Goal: Task Accomplishment & Management: Complete application form

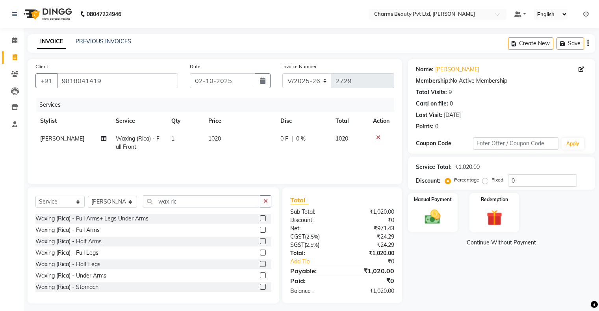
select select "3743"
select select "service"
select select "17828"
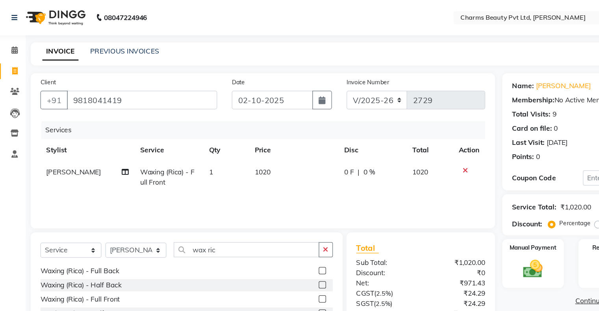
scroll to position [67, 0]
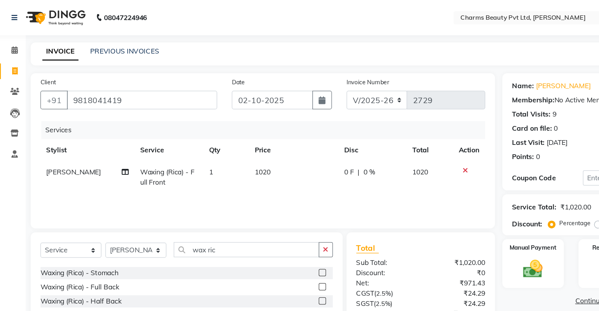
click at [260, 234] on div at bounding box center [262, 232] width 5 height 8
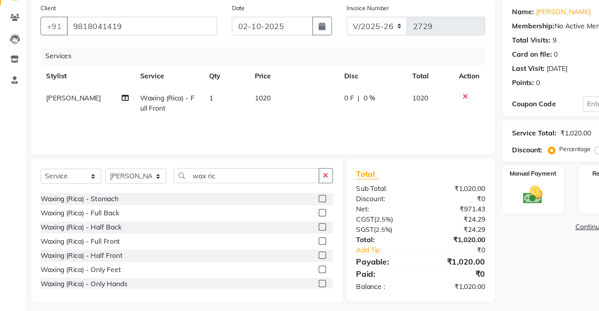
click at [260, 231] on label at bounding box center [263, 231] width 6 height 6
click at [260, 231] on input "checkbox" at bounding box center [262, 231] width 5 height 5
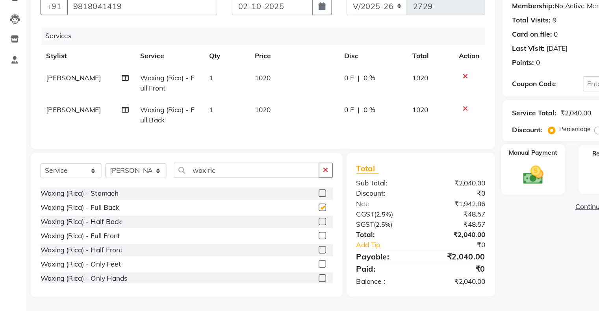
checkbox input "false"
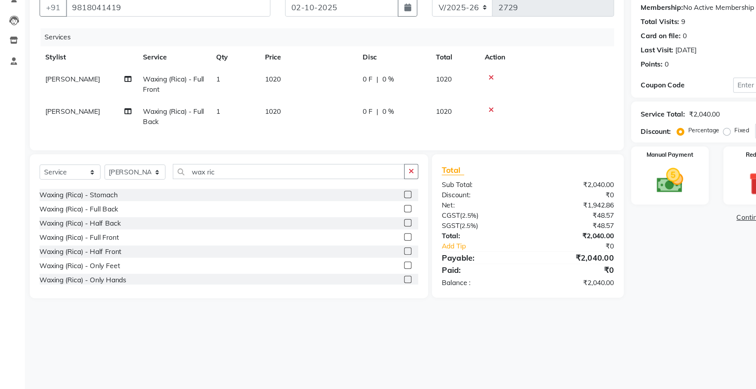
scroll to position [67, 0]
click at [351, 148] on td "1020" at bounding box center [369, 143] width 39 height 26
select select "17828"
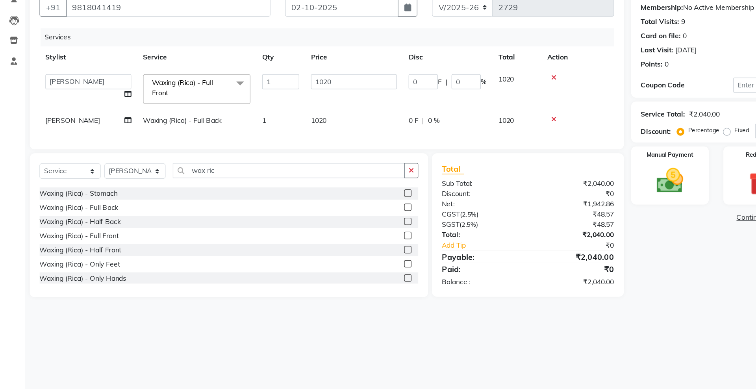
drag, startPoint x: 596, startPoint y: 172, endPoint x: 593, endPoint y: 187, distance: 14.9
click at [596, 172] on div "Service Total: ₹2,040.00 Discount: Percentage Fixed 0" at bounding box center [632, 173] width 224 height 27
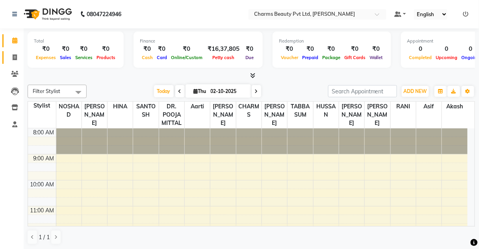
click at [6, 51] on link "Invoice" at bounding box center [11, 57] width 19 height 13
select select "3743"
select select "service"
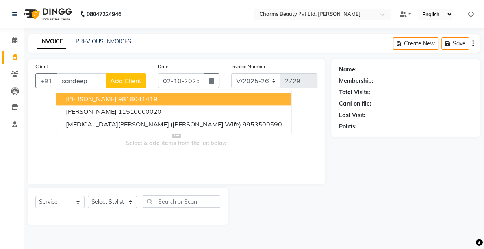
click at [96, 95] on span "[PERSON_NAME]" at bounding box center [91, 99] width 51 height 8
type input "9818041419"
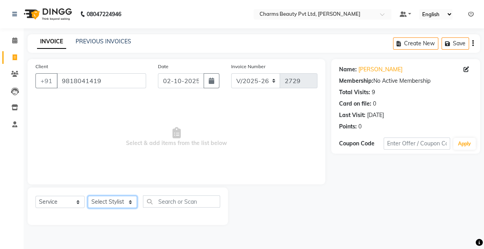
click at [120, 206] on select "Select Stylist Aarti Akash Asif BOBBY CHARMAYNE CHARMS DR. POOJA MITTAL HINA HU…" at bounding box center [112, 202] width 49 height 12
select select "17828"
click at [88, 196] on select "Select Stylist Aarti Akash Asif BOBBY CHARMAYNE CHARMS DR. POOJA MITTAL HINA HU…" at bounding box center [112, 202] width 49 height 12
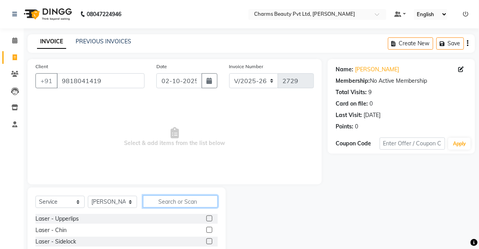
click at [176, 201] on input "text" at bounding box center [180, 201] width 75 height 12
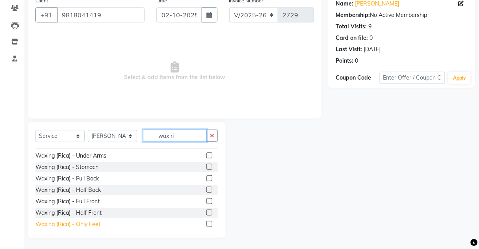
scroll to position [92, 0]
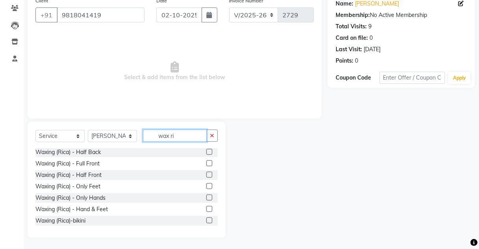
type input "wax ri"
click at [206, 161] on label at bounding box center [209, 163] width 6 height 6
click at [206, 161] on input "checkbox" at bounding box center [208, 163] width 5 height 5
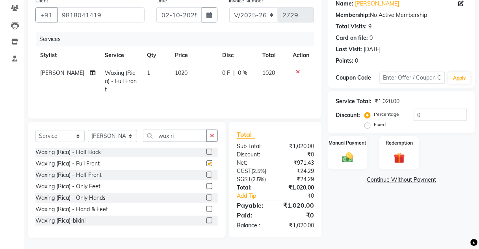
checkbox input "false"
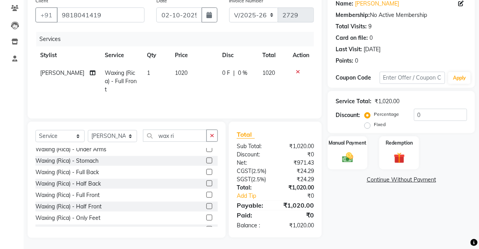
click at [200, 168] on div "Waxing (Rica) - Full Back" at bounding box center [126, 172] width 182 height 10
click at [206, 170] on label at bounding box center [209, 172] width 6 height 6
click at [206, 170] on input "checkbox" at bounding box center [208, 172] width 5 height 5
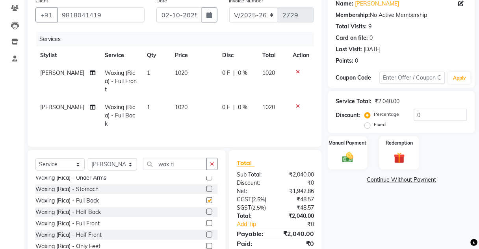
checkbox input "false"
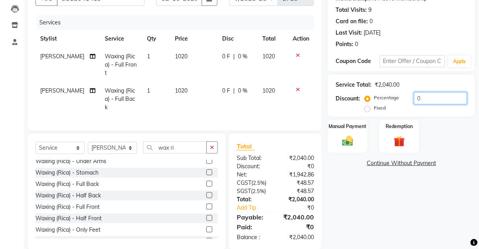
click at [452, 98] on input "0" at bounding box center [440, 98] width 53 height 12
type input "10"
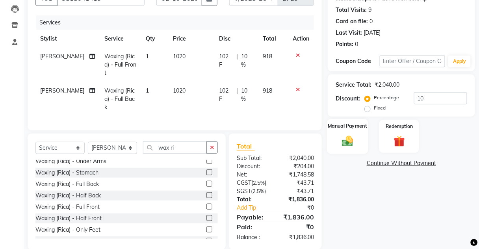
click at [361, 139] on div "Manual Payment" at bounding box center [347, 136] width 41 height 35
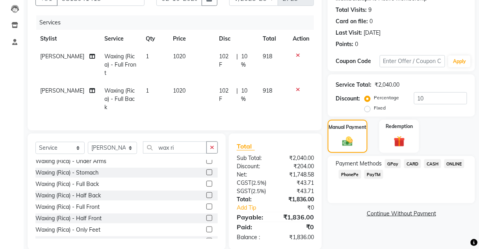
click at [429, 165] on span "CASH" at bounding box center [432, 163] width 17 height 9
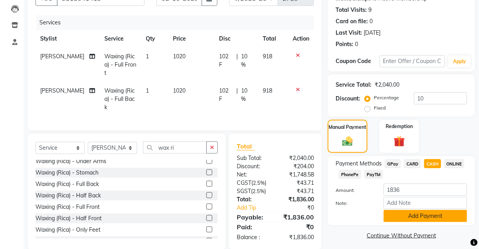
click at [433, 212] on button "Add Payment" at bounding box center [424, 216] width 83 height 12
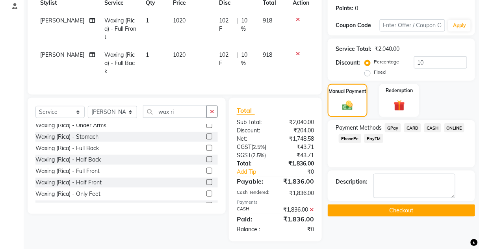
click at [431, 213] on button "Checkout" at bounding box center [401, 210] width 147 height 12
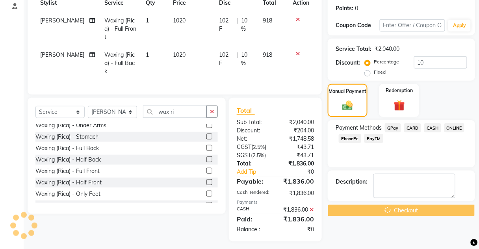
scroll to position [10, 0]
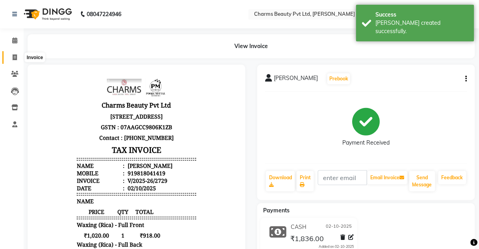
click at [14, 59] on icon at bounding box center [15, 57] width 4 height 6
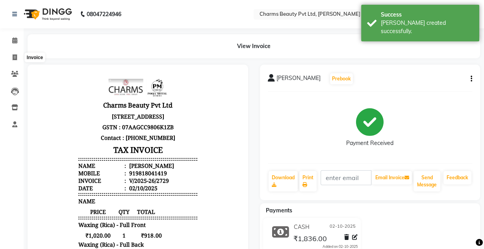
select select "3743"
select select "service"
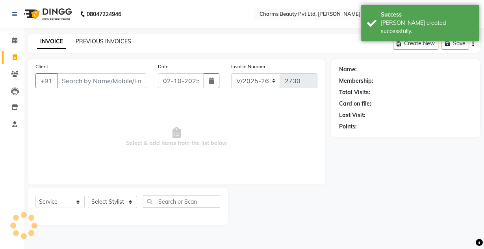
click at [80, 44] on link "PREVIOUS INVOICES" at bounding box center [104, 41] width 56 height 7
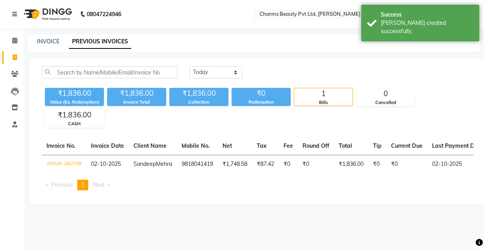
click at [15, 53] on span at bounding box center [15, 57] width 14 height 9
select select "service"
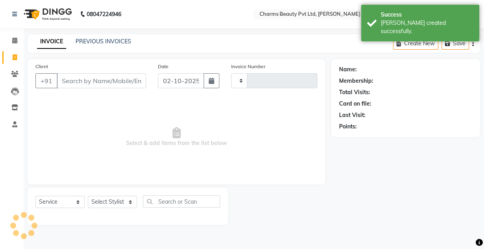
type input "b"
type input "2730"
select select "3743"
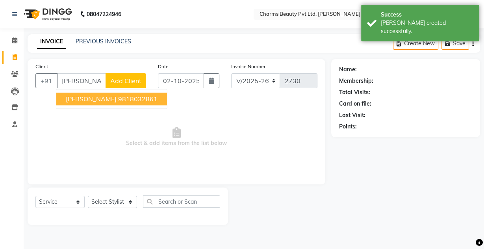
click at [89, 98] on span "BHAGIRATH BAHETI" at bounding box center [91, 99] width 51 height 8
type input "9818032861"
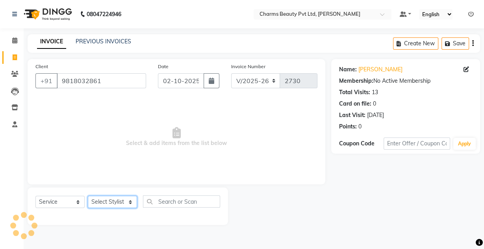
drag, startPoint x: 109, startPoint y: 200, endPoint x: 116, endPoint y: 196, distance: 7.6
click at [112, 198] on select "Select Stylist Aarti Akash Asif BOBBY CHARMAYNE CHARMS DR. POOJA MITTAL HINA HU…" at bounding box center [112, 202] width 49 height 12
select select "43786"
click at [88, 196] on select "Select Stylist Aarti Akash Asif BOBBY CHARMAYNE CHARMS DR. POOJA MITTAL HINA HU…" at bounding box center [112, 202] width 49 height 12
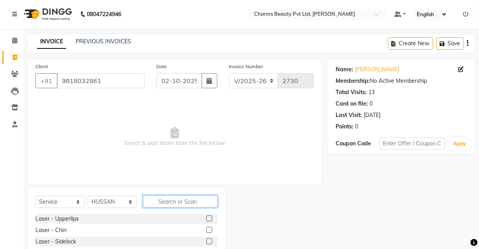
drag, startPoint x: 150, startPoint y: 199, endPoint x: 164, endPoint y: 200, distance: 13.5
click at [151, 199] on input "text" at bounding box center [180, 201] width 75 height 12
click at [99, 205] on select "Select Stylist Aarti Akash Asif BOBBY CHARMAYNE CHARMS DR. POOJA MITTAL HINA HU…" at bounding box center [112, 202] width 49 height 12
click at [166, 204] on input "text" at bounding box center [180, 201] width 75 height 12
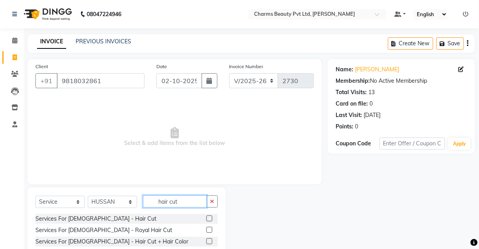
type input "hair cut"
click at [208, 219] on div at bounding box center [211, 219] width 11 height 10
click at [207, 219] on label at bounding box center [209, 218] width 6 height 6
click at [207, 219] on input "checkbox" at bounding box center [208, 218] width 5 height 5
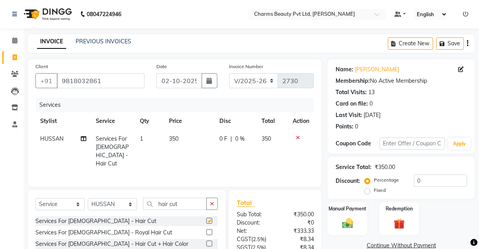
checkbox input "false"
click at [186, 135] on td "350" at bounding box center [189, 151] width 50 height 43
select select "43786"
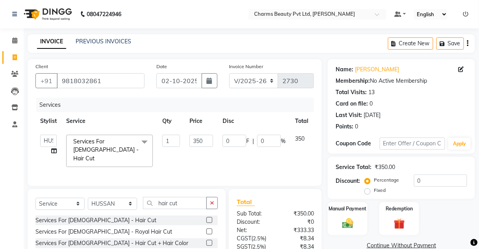
drag, startPoint x: 152, startPoint y: 140, endPoint x: 165, endPoint y: 142, distance: 13.9
click at [154, 142] on td "Services For Gents - Hair Cut x Laser - Upperlips Laser - Chin Laser - Sidelock…" at bounding box center [109, 151] width 96 height 42
click at [169, 142] on input "1" at bounding box center [171, 141] width 18 height 12
type input "2"
drag, startPoint x: 164, startPoint y: 169, endPoint x: 178, endPoint y: 165, distance: 14.3
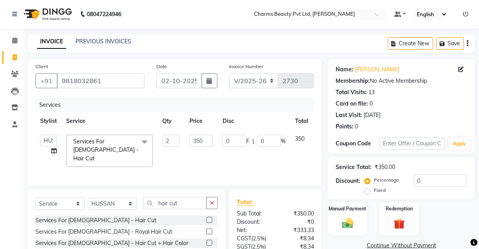
click at [164, 170] on div "Services Stylist Service Qty Price Disc Total Action Aarti Akash Asif BOBBY CHA…" at bounding box center [174, 138] width 278 height 80
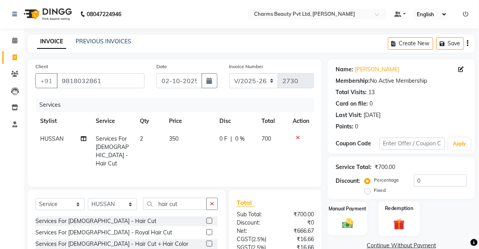
scroll to position [66, 0]
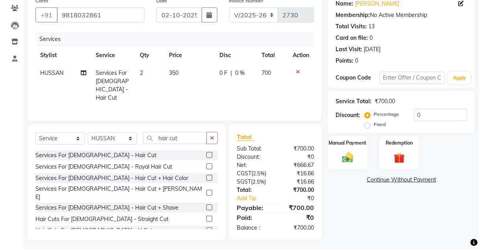
drag, startPoint x: 351, startPoint y: 142, endPoint x: 377, endPoint y: 154, distance: 28.4
click at [350, 143] on label "Manual Payment" at bounding box center [348, 142] width 38 height 7
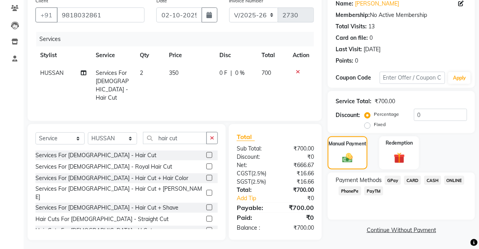
click at [433, 177] on span "CASH" at bounding box center [432, 180] width 17 height 9
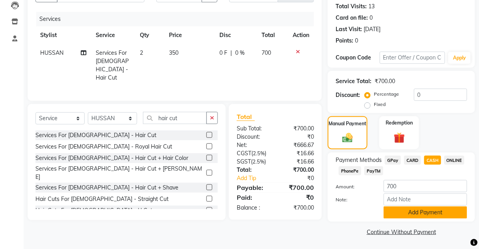
click at [426, 213] on button "Add Payment" at bounding box center [424, 212] width 83 height 12
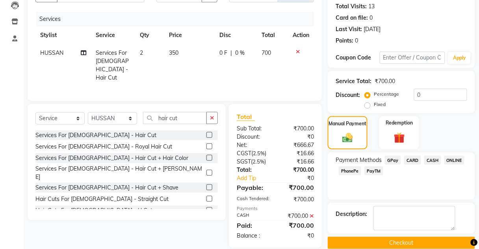
scroll to position [97, 0]
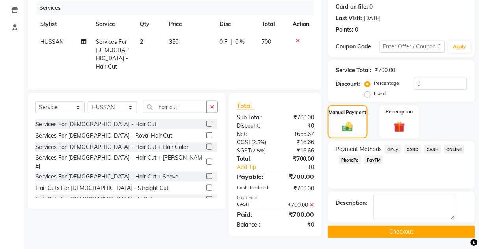
click at [422, 224] on div "Name: Bhagirath Baheti Membership: No Active Membership Total Visits: 13 Card o…" at bounding box center [404, 100] width 153 height 276
click at [420, 228] on button "Checkout" at bounding box center [401, 232] width 147 height 12
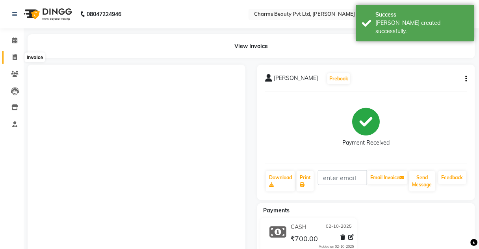
click at [13, 58] on icon at bounding box center [15, 57] width 4 height 6
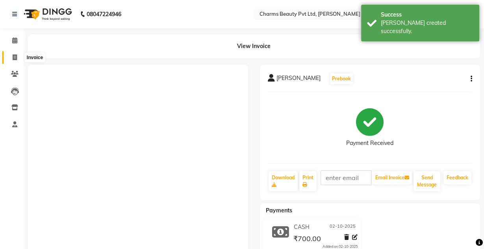
select select "service"
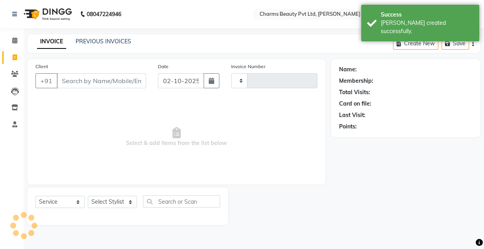
type input "2731"
select select "3743"
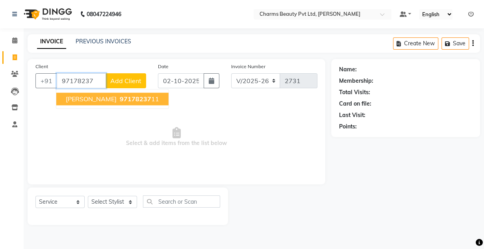
click at [95, 95] on span "Anjali Malhothra" at bounding box center [91, 99] width 51 height 8
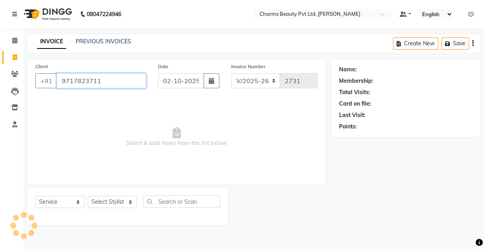
type input "9717823711"
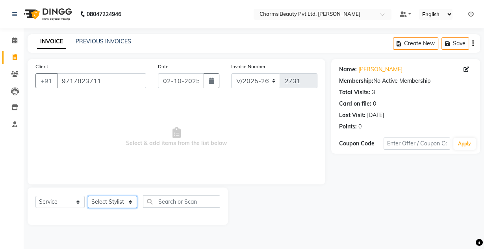
click at [107, 200] on select "Select Stylist Aarti Akash Asif BOBBY CHARMAYNE CHARMS DR. POOJA MITTAL HINA HU…" at bounding box center [112, 202] width 49 height 12
select select "17827"
click at [88, 196] on select "Select Stylist Aarti Akash Asif BOBBY CHARMAYNE CHARMS DR. POOJA MITTAL HINA HU…" at bounding box center [112, 202] width 49 height 12
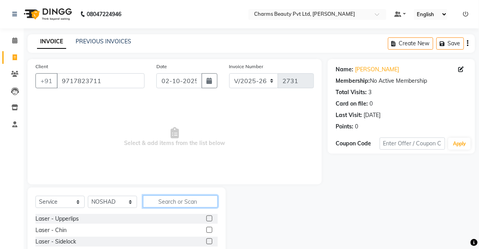
click at [167, 195] on input "text" at bounding box center [180, 201] width 75 height 12
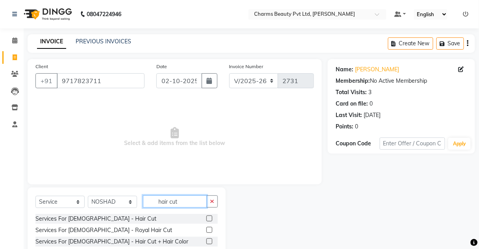
type input "hair cut"
click at [207, 217] on div at bounding box center [211, 219] width 11 height 10
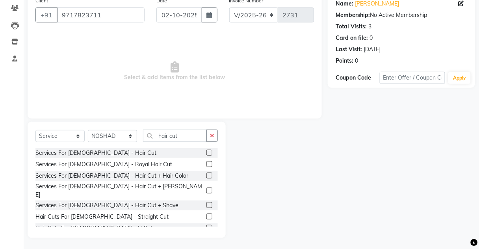
click at [206, 213] on label at bounding box center [209, 216] width 6 height 6
click at [206, 214] on input "checkbox" at bounding box center [208, 216] width 5 height 5
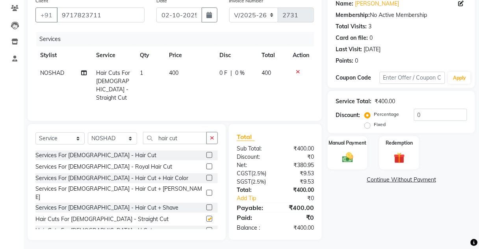
checkbox input "false"
click at [299, 71] on icon at bounding box center [298, 72] width 4 height 6
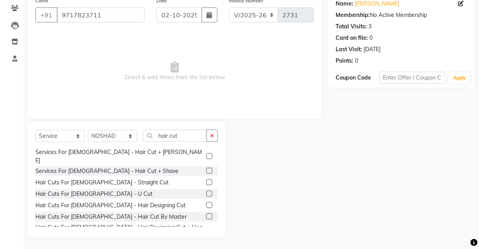
scroll to position [35, 0]
click at [211, 200] on div at bounding box center [211, 205] width 11 height 10
click at [207, 201] on label at bounding box center [209, 204] width 6 height 6
click at [207, 202] on input "checkbox" at bounding box center [208, 204] width 5 height 5
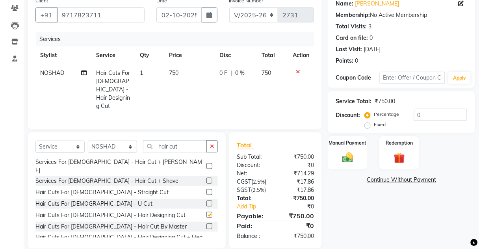
checkbox input "false"
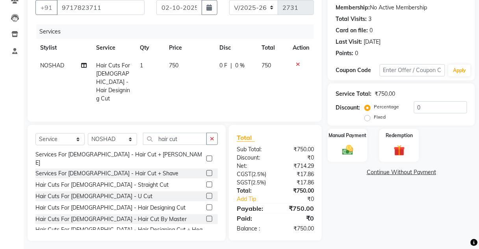
click at [195, 78] on td "750" at bounding box center [189, 82] width 50 height 51
select select "17827"
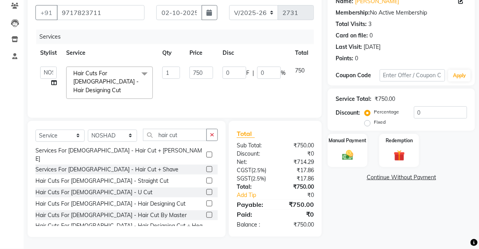
scroll to position [66, 0]
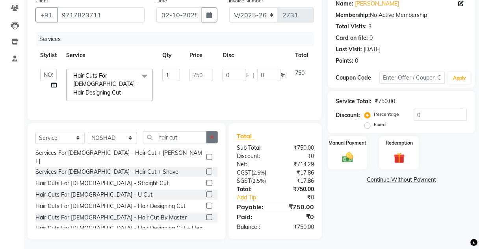
drag, startPoint x: 220, startPoint y: 122, endPoint x: 208, endPoint y: 132, distance: 15.6
click at [218, 130] on div "Select Service Product Membership Package Voucher Prepaid Gift Card Select Styl…" at bounding box center [127, 181] width 198 height 116
click at [179, 132] on input "hair cut" at bounding box center [175, 137] width 64 height 12
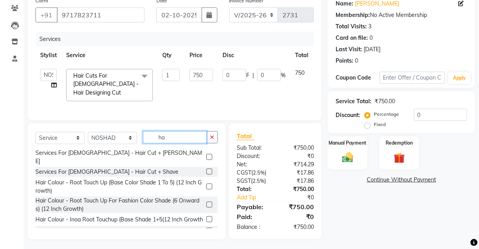
type input "h"
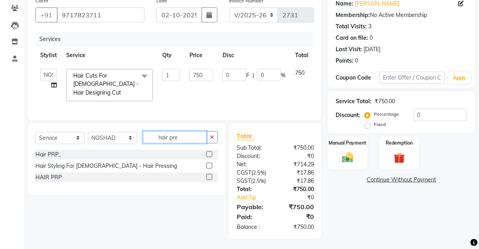
scroll to position [65, 0]
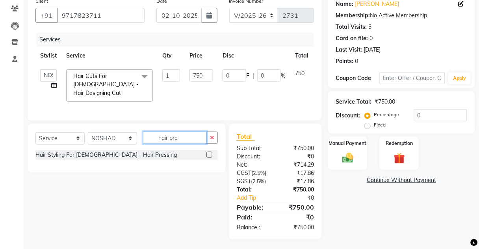
type input "hair pre"
click at [209, 153] on label at bounding box center [209, 155] width 6 height 6
click at [209, 153] on input "checkbox" at bounding box center [208, 154] width 5 height 5
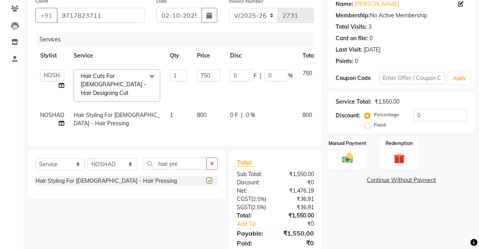
checkbox input "false"
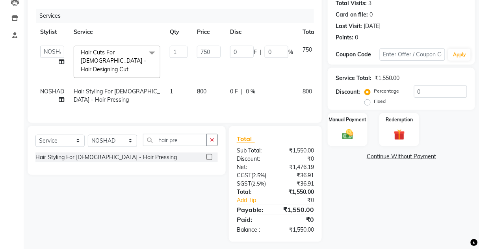
click at [368, 133] on div "Manual Payment Redemption" at bounding box center [401, 129] width 159 height 33
click at [362, 137] on div "Manual Payment" at bounding box center [347, 129] width 41 height 35
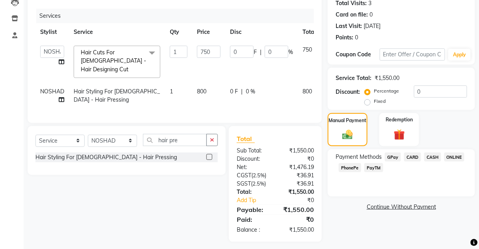
click at [426, 155] on span "CASH" at bounding box center [432, 156] width 17 height 9
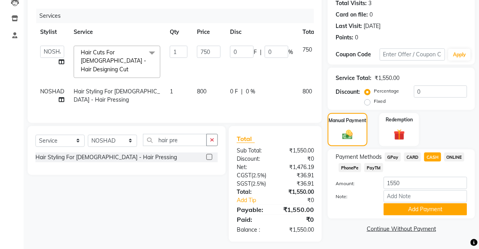
click at [410, 215] on div "Payment Methods GPay CARD CASH ONLINE PhonePe PayTM Amount: 1550 Note: Add Paym…" at bounding box center [401, 183] width 147 height 69
click at [411, 207] on button "Add Payment" at bounding box center [424, 209] width 83 height 12
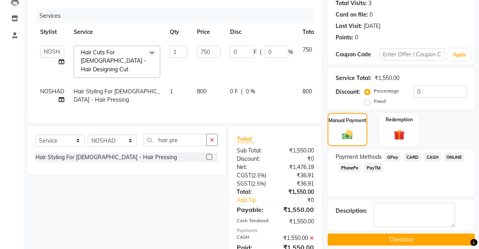
click at [409, 233] on button "Checkout" at bounding box center [401, 239] width 147 height 12
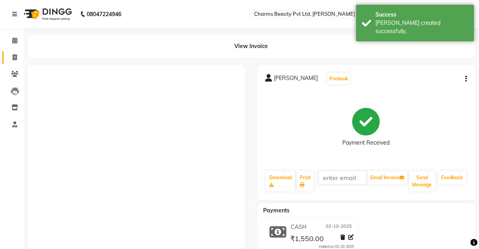
click at [19, 56] on span at bounding box center [15, 57] width 14 height 9
select select "service"
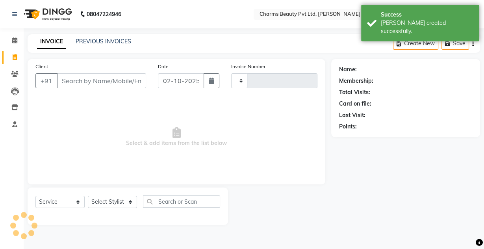
type input "2732"
select select "3743"
click at [76, 41] on link "PREVIOUS INVOICES" at bounding box center [104, 41] width 56 height 7
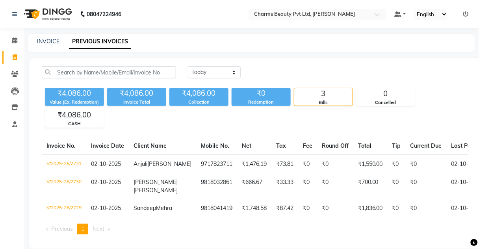
click at [50, 36] on div "INVOICE PREVIOUS INVOICES" at bounding box center [251, 43] width 447 height 18
click at [47, 40] on link "INVOICE" at bounding box center [48, 41] width 22 height 7
select select "service"
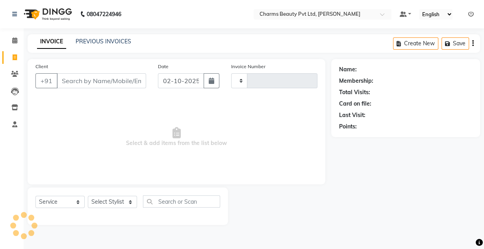
type input "2732"
select select "3743"
click at [110, 41] on link "PREVIOUS INVOICES" at bounding box center [104, 41] width 56 height 7
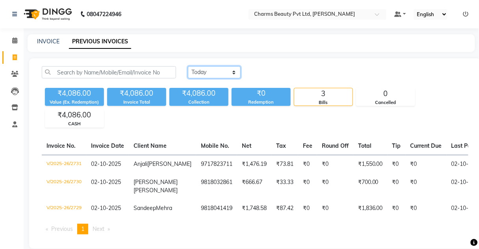
click at [208, 74] on select "Today Yesterday Custom Range" at bounding box center [214, 72] width 53 height 12
click at [10, 122] on span at bounding box center [15, 124] width 14 height 9
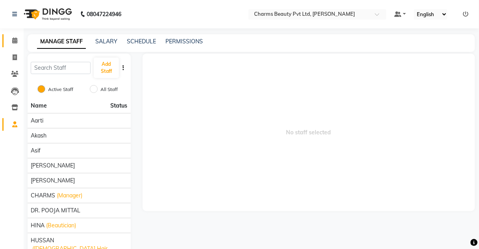
click at [3, 36] on link "Calendar" at bounding box center [11, 40] width 19 height 13
